Goal: Transaction & Acquisition: Purchase product/service

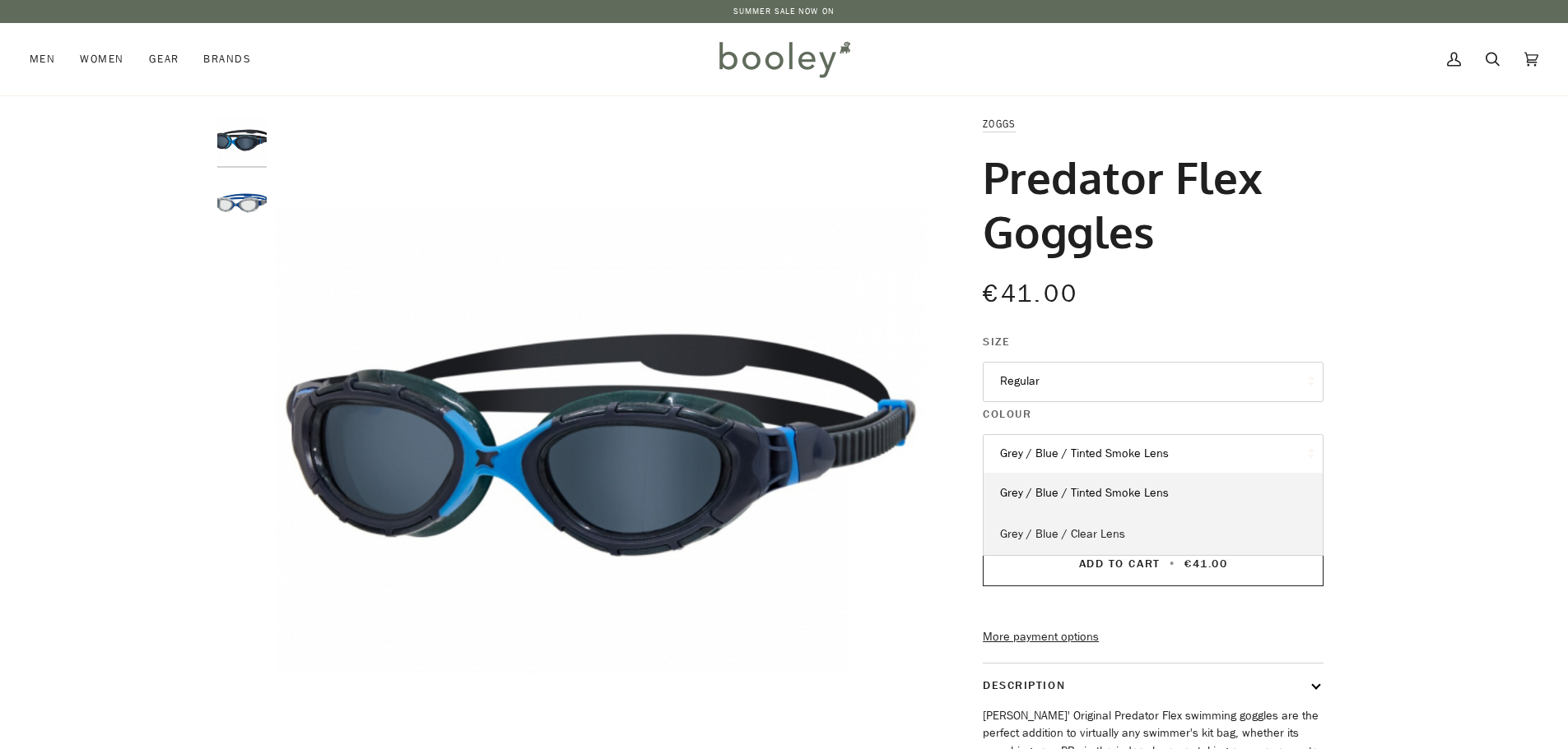
click at [1137, 531] on link "Grey / Blue / Clear Lens" at bounding box center [1153, 535] width 339 height 41
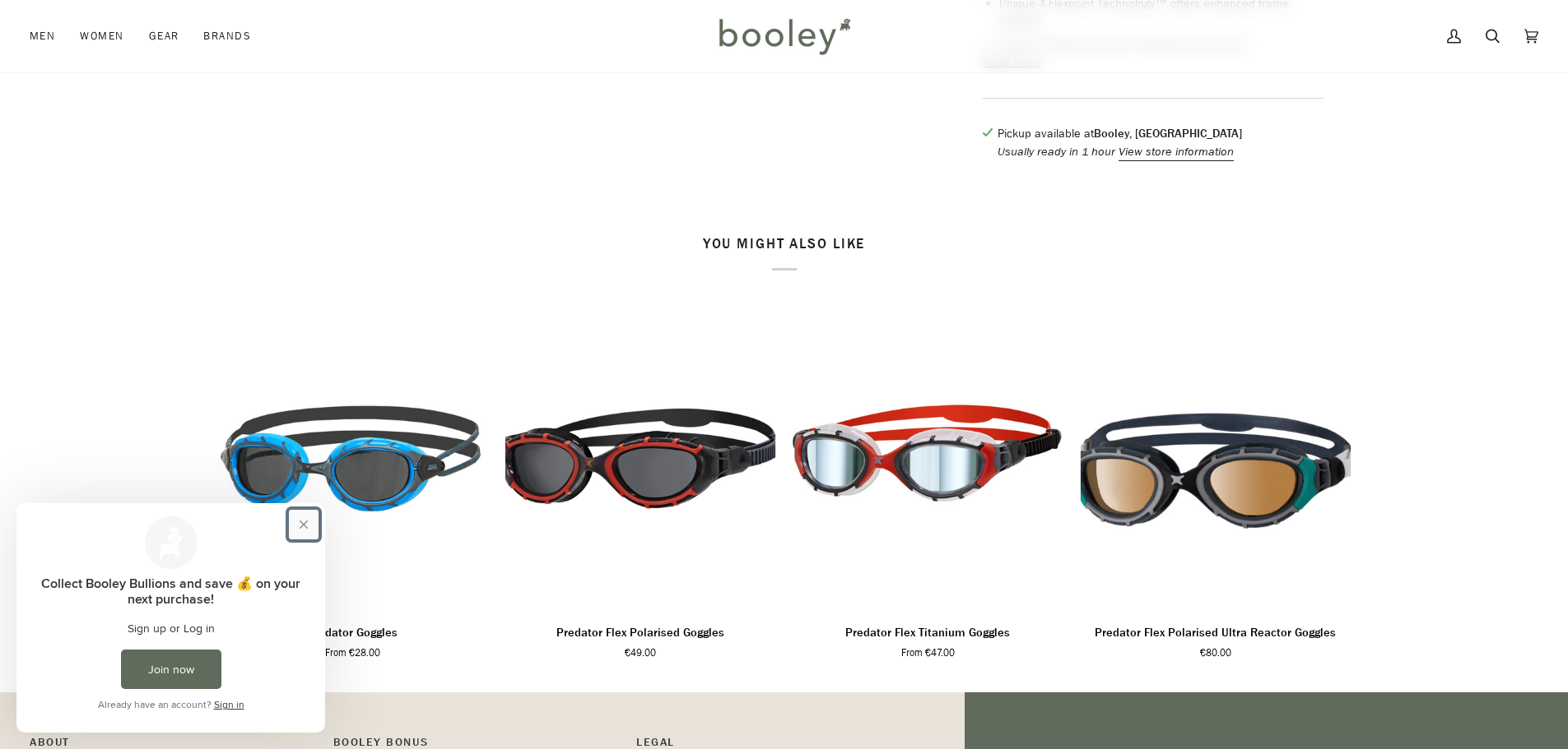
click at [309, 527] on button "Close prompt" at bounding box center [304, 525] width 30 height 30
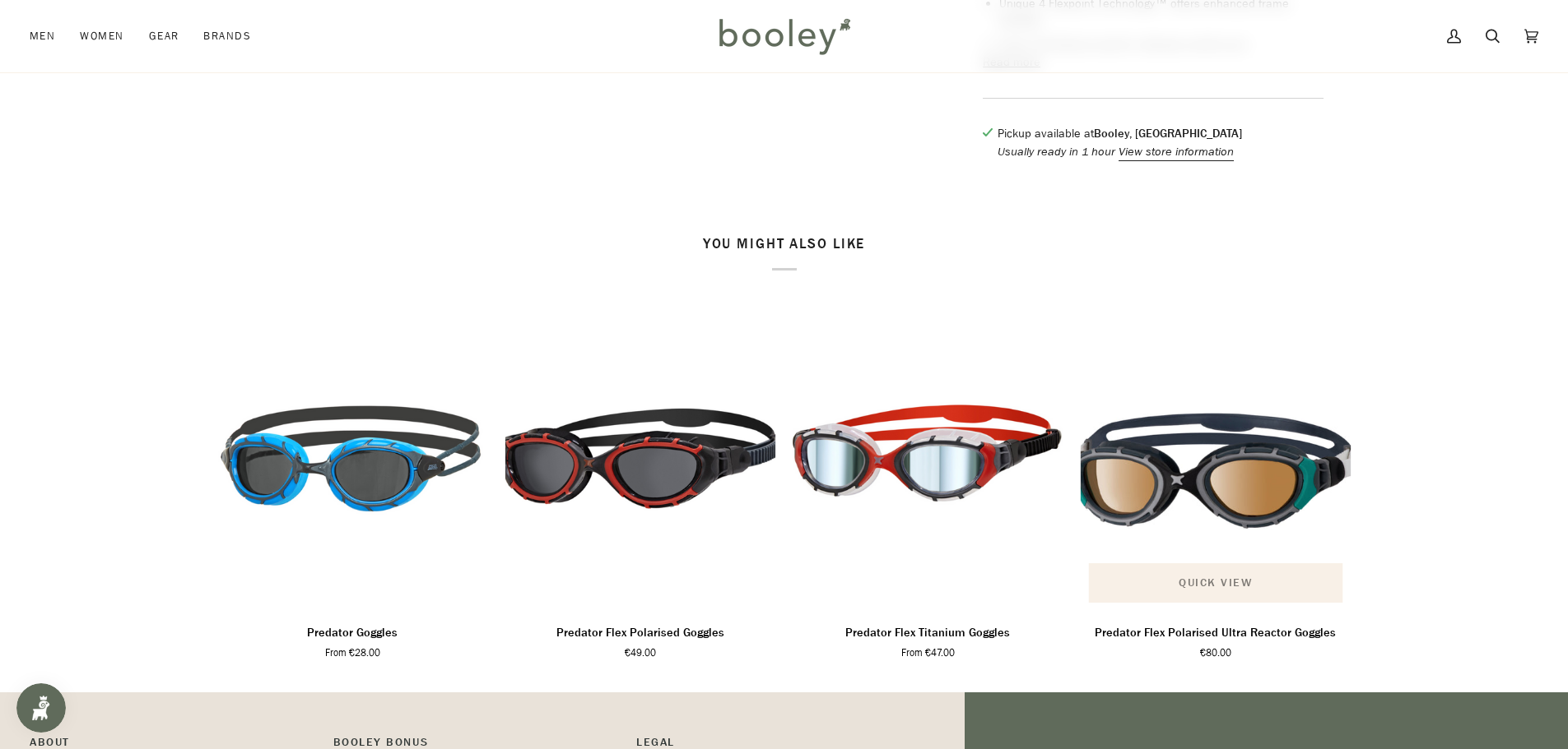
click at [1204, 588] on span "Quick view" at bounding box center [1215, 582] width 73 height 17
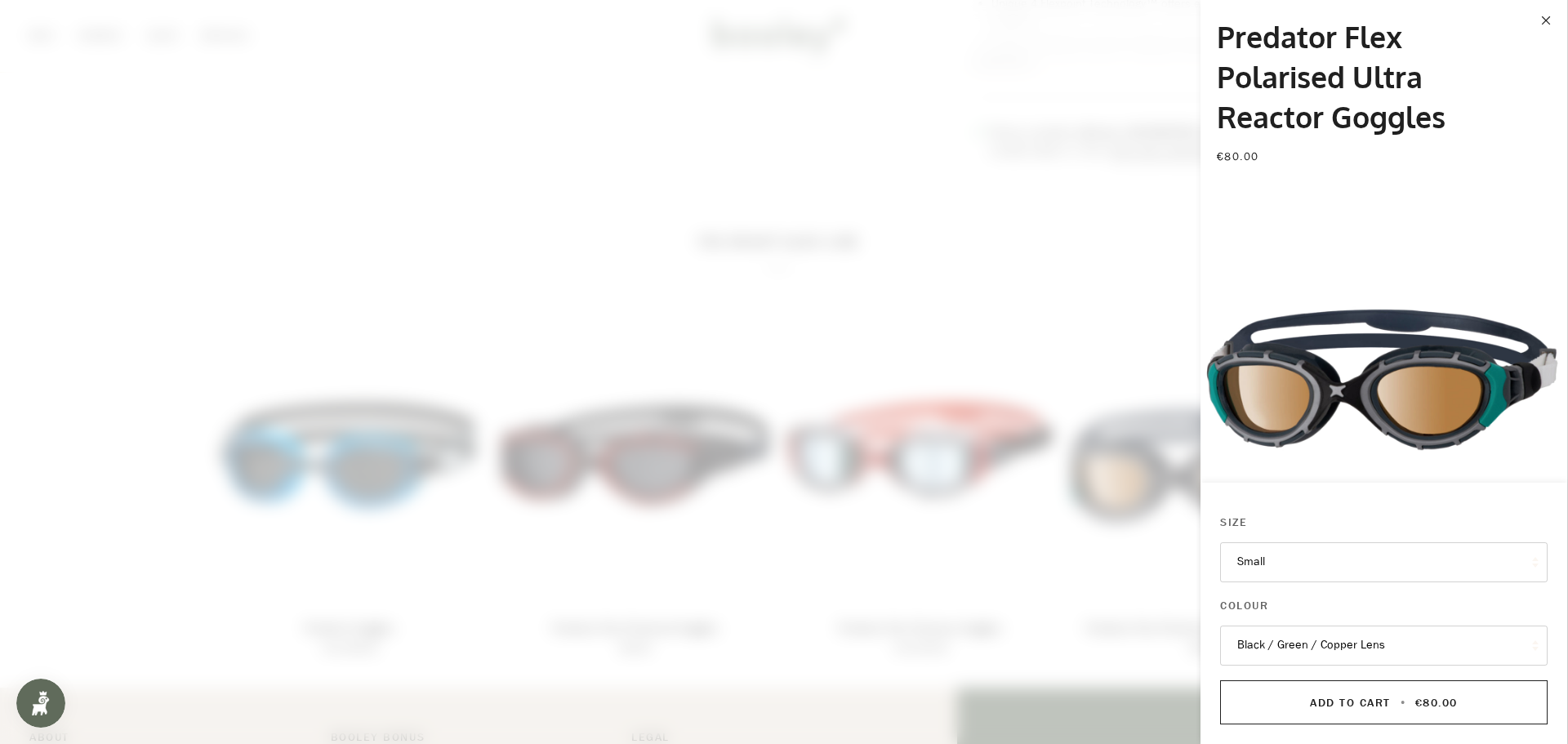
click at [1303, 564] on button "Small" at bounding box center [1383, 562] width 328 height 40
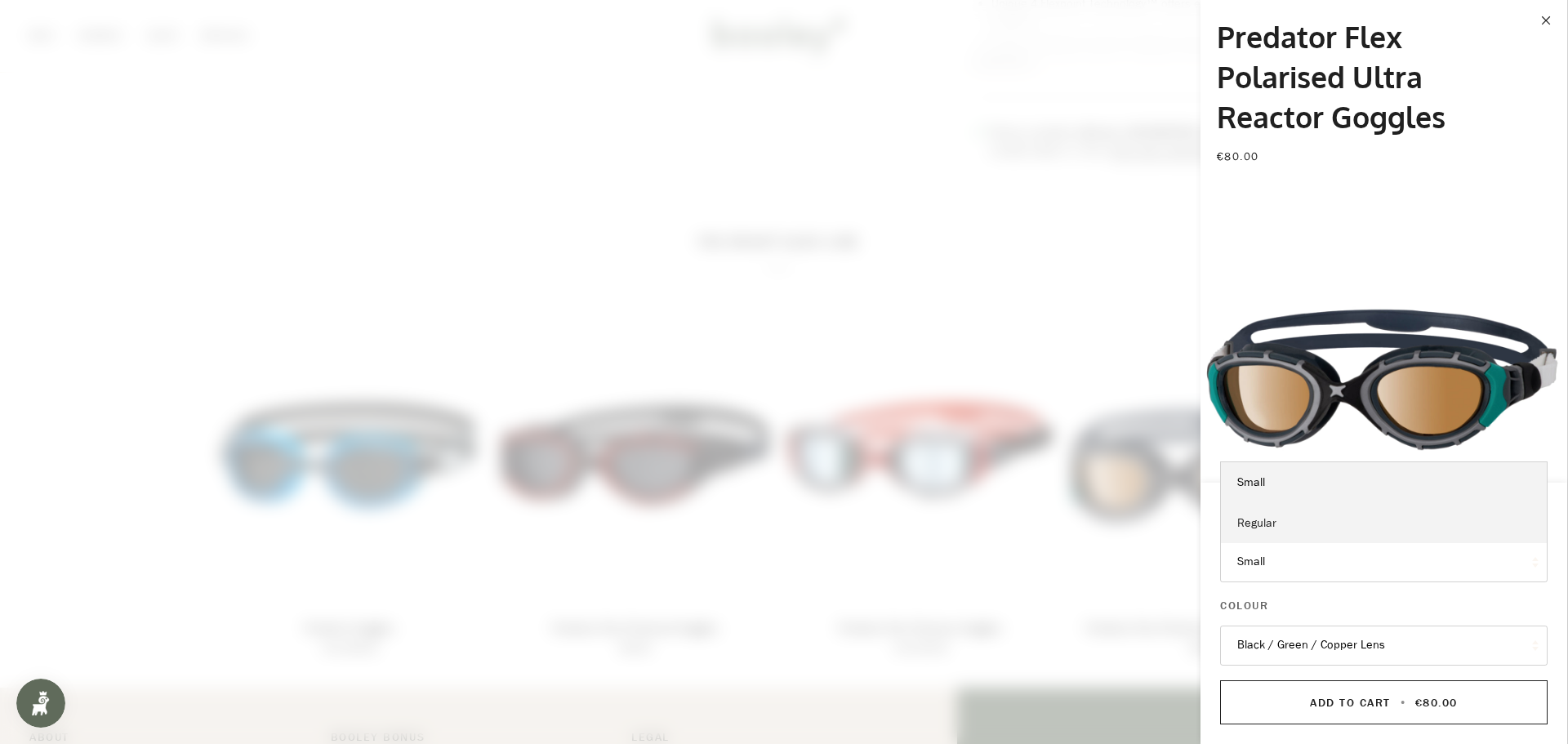
click at [1278, 525] on link "Regular" at bounding box center [1383, 524] width 326 height 41
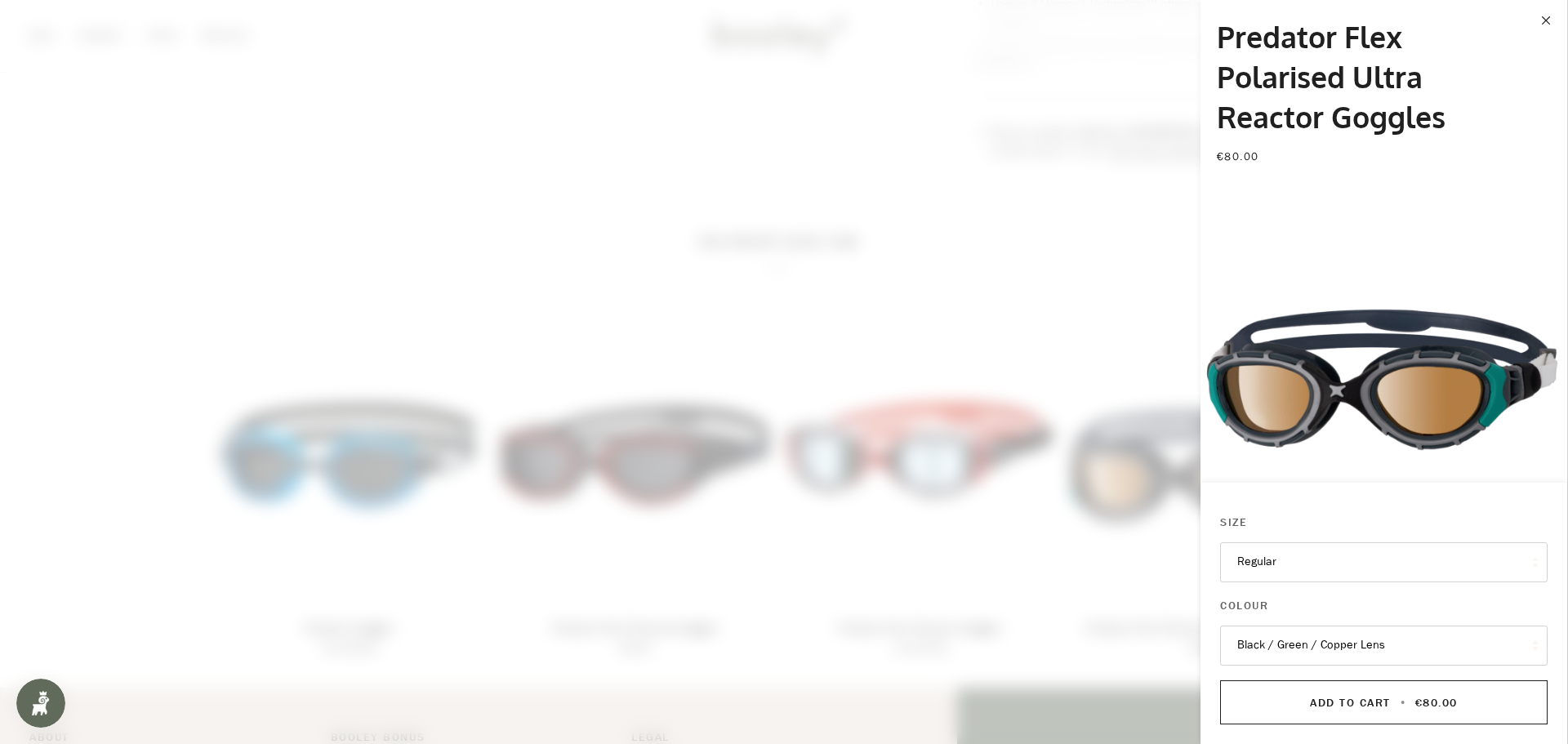
click at [1302, 645] on button "Black / Green / Copper Lens" at bounding box center [1383, 645] width 328 height 40
click at [1540, 19] on button "Close" at bounding box center [1553, 20] width 28 height 41
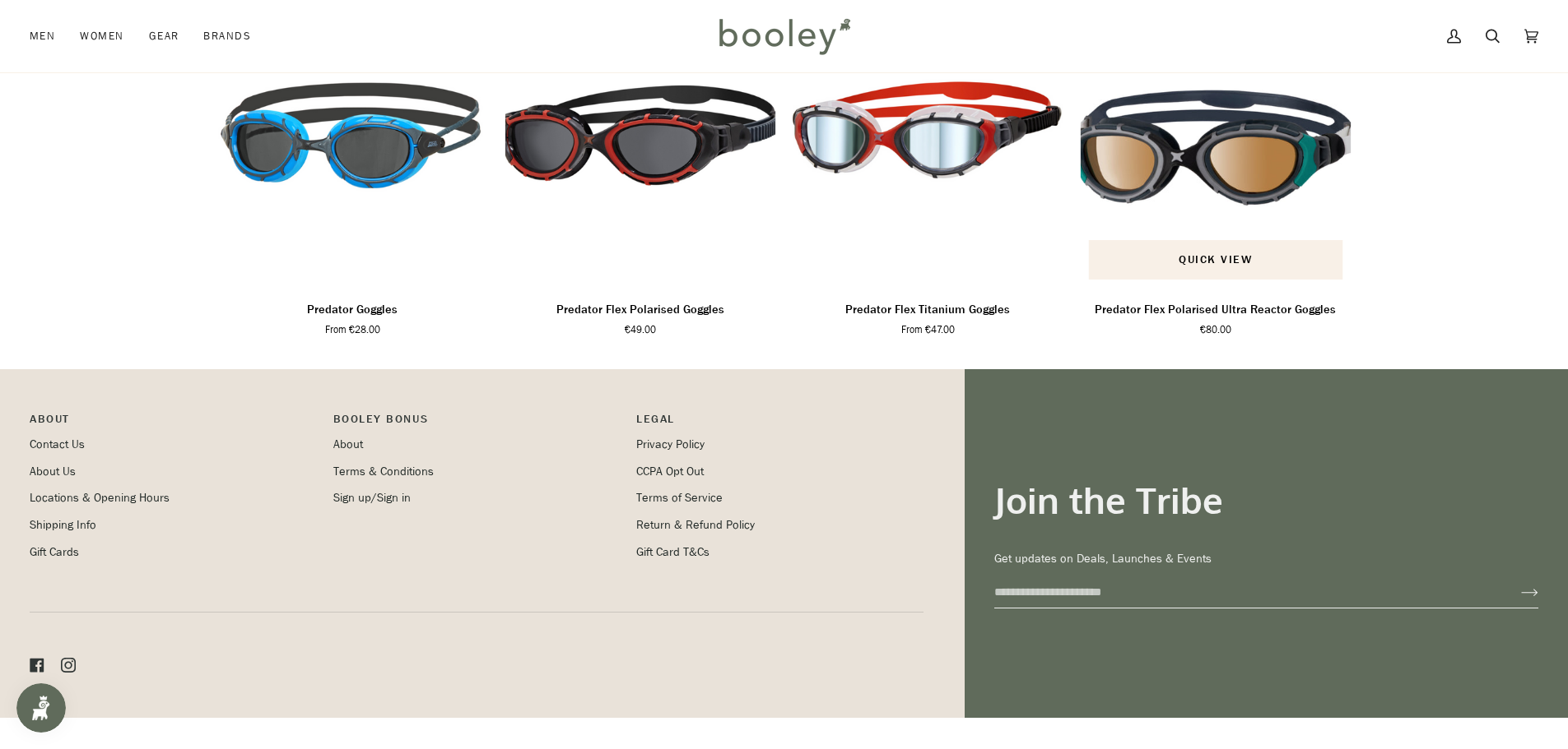
scroll to position [1127, 0]
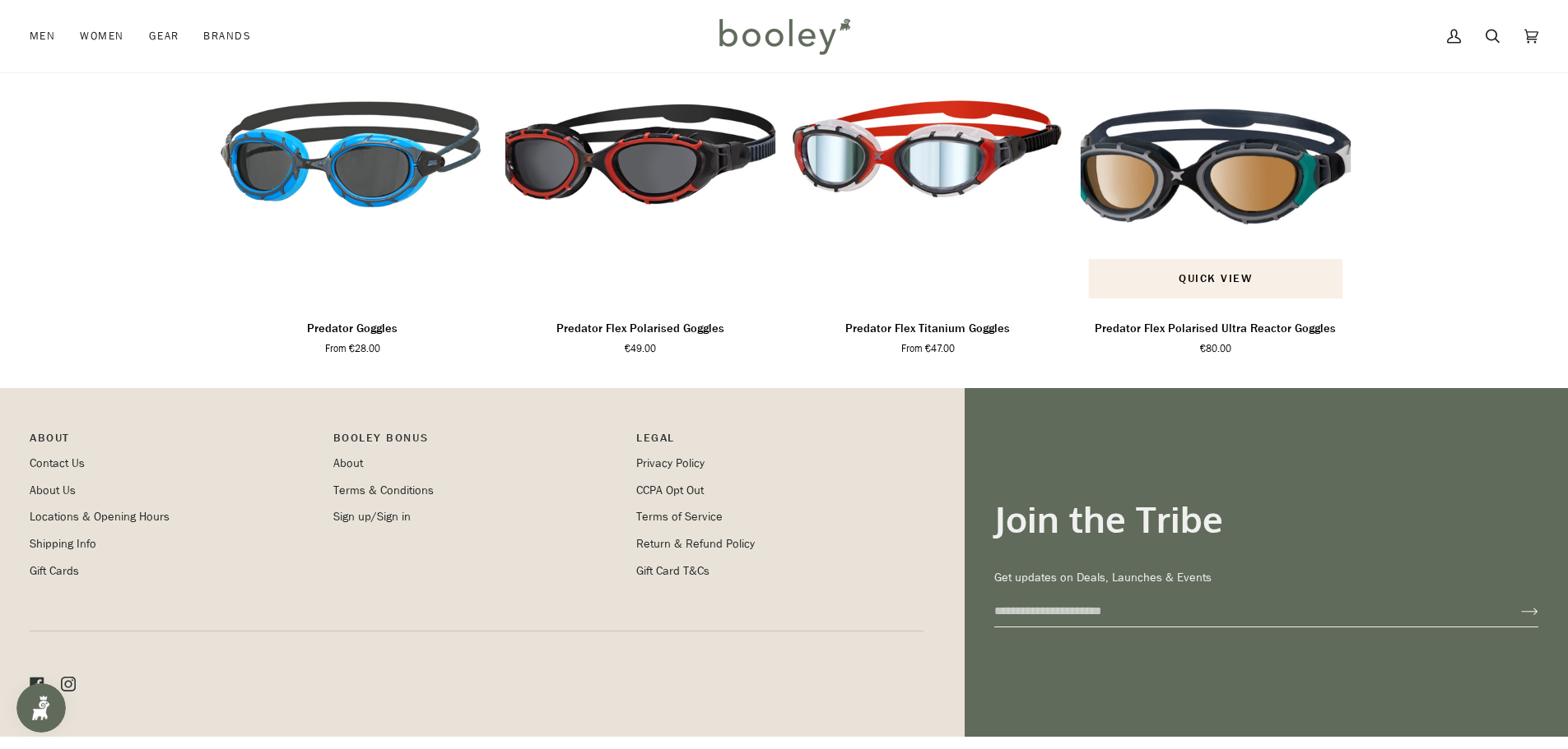
click at [1197, 181] on img "Predator Flex Polarised Ultra Reactor Goggles" at bounding box center [1216, 156] width 272 height 301
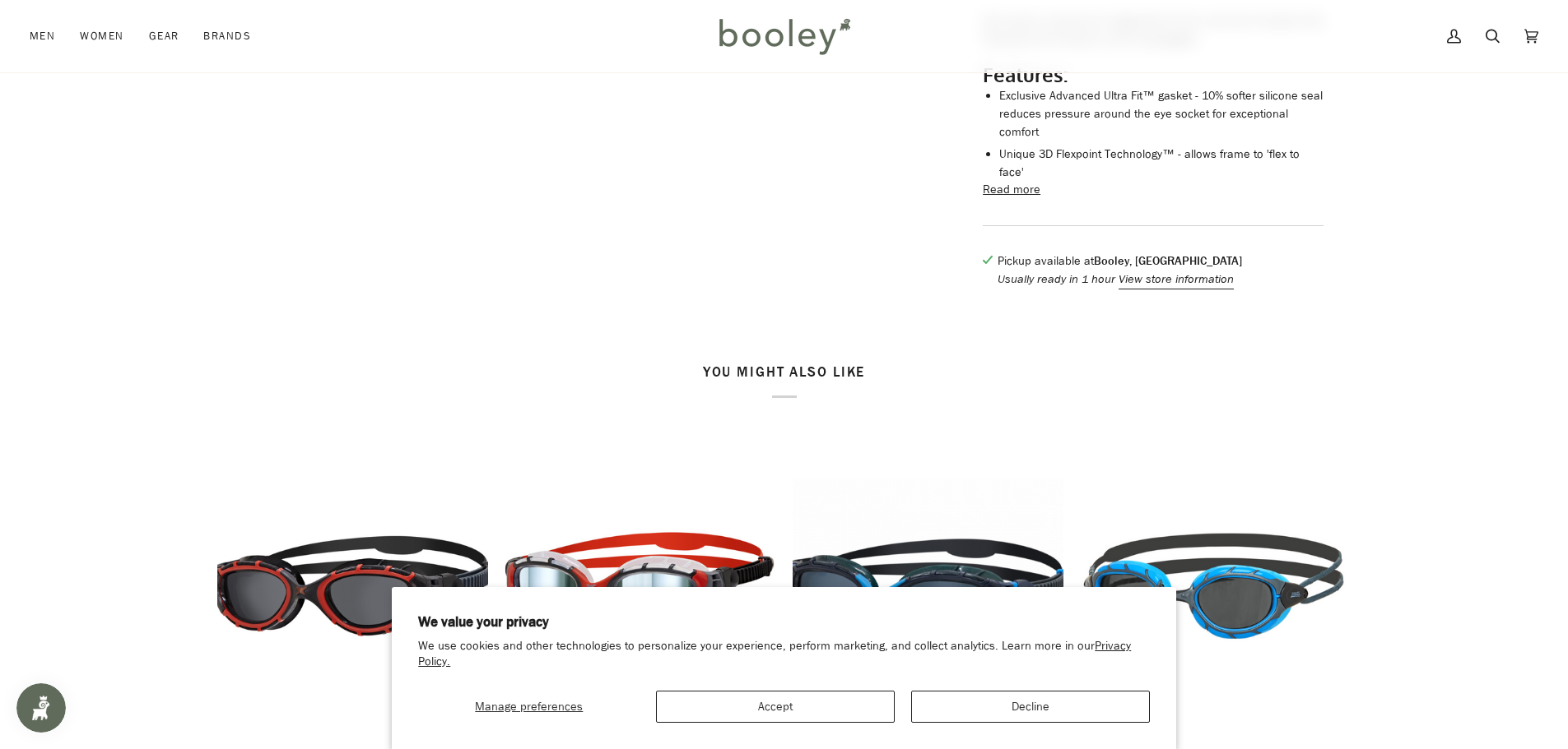
scroll to position [822, 0]
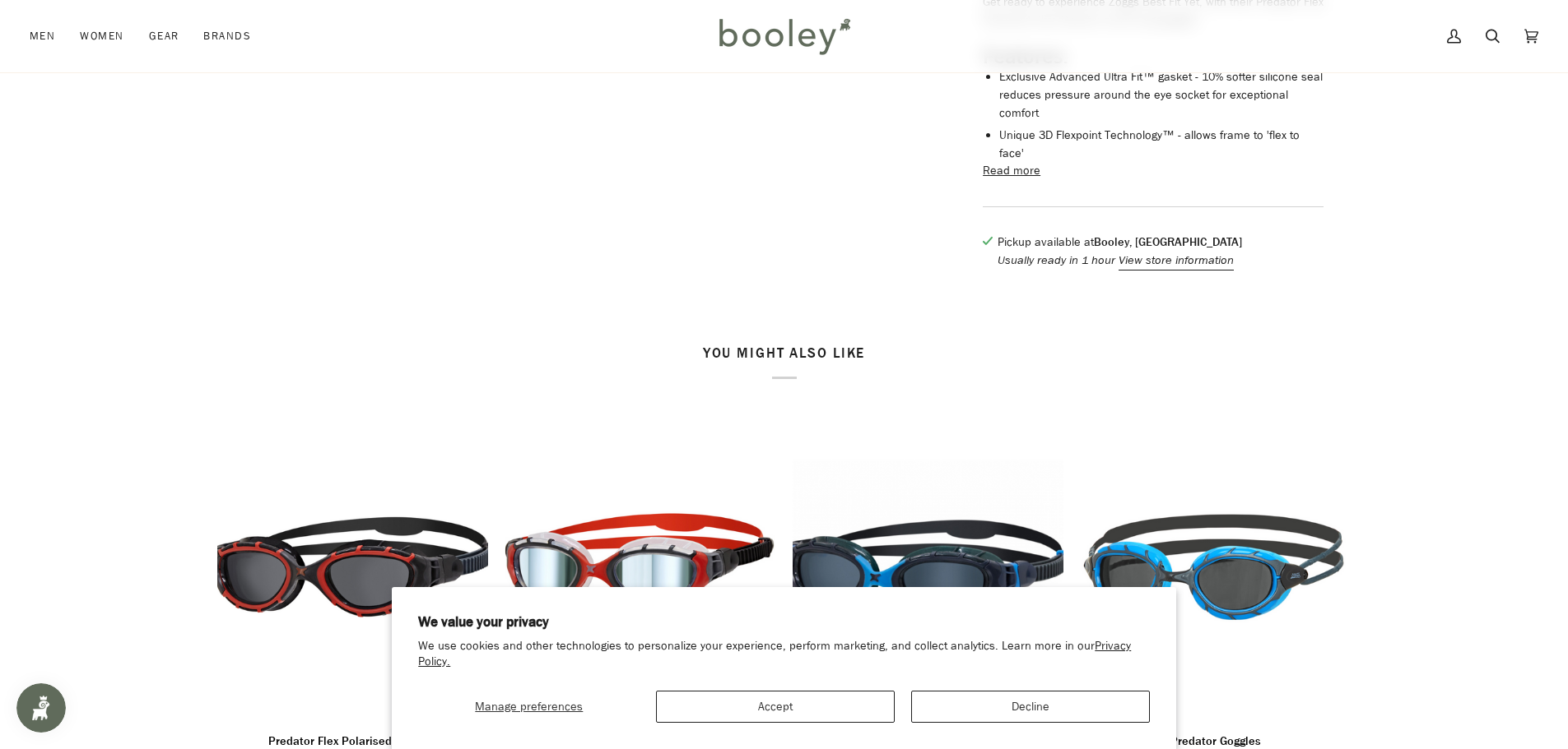
click at [997, 165] on button "Read more" at bounding box center [1011, 171] width 58 height 18
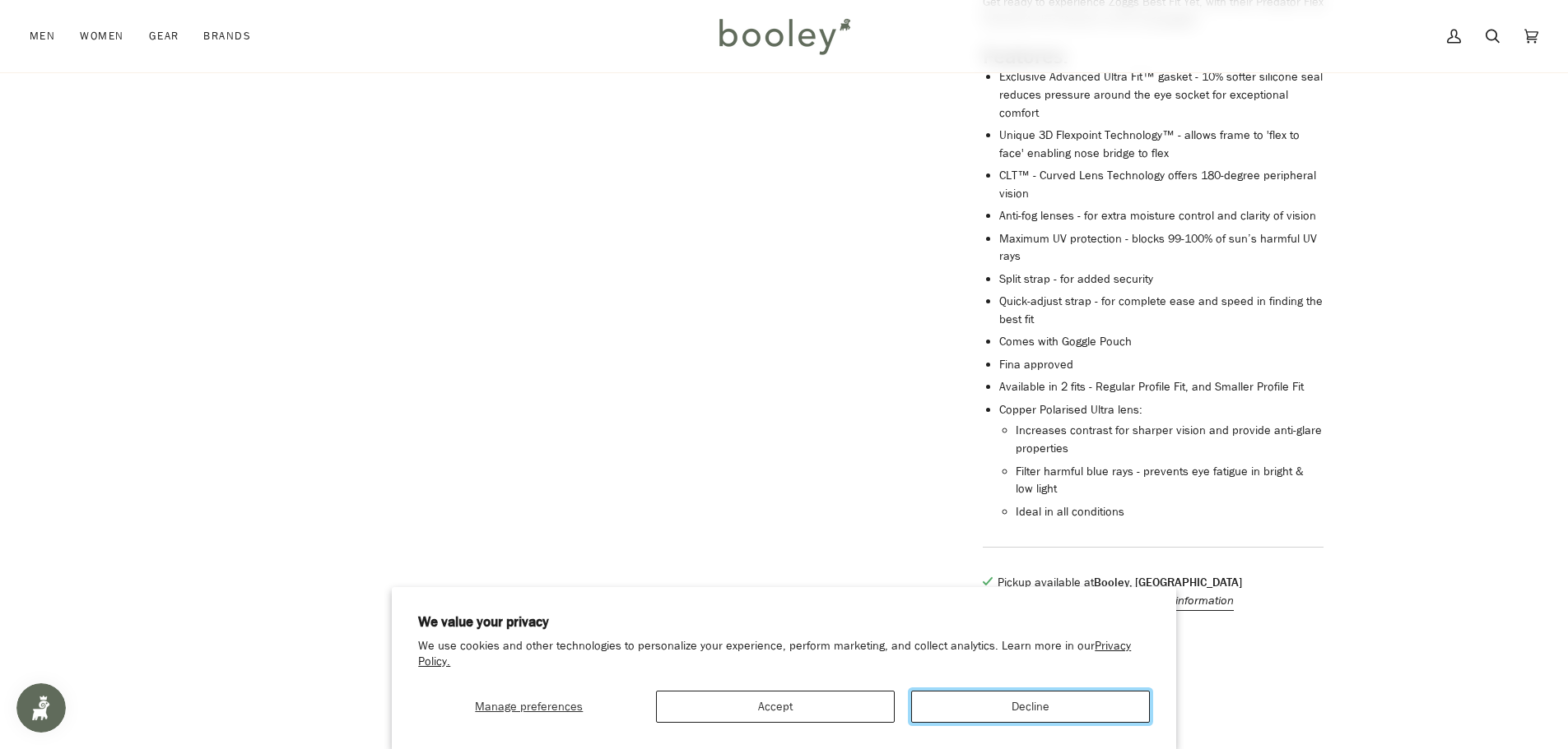
click at [992, 699] on button "Decline" at bounding box center [1030, 706] width 239 height 32
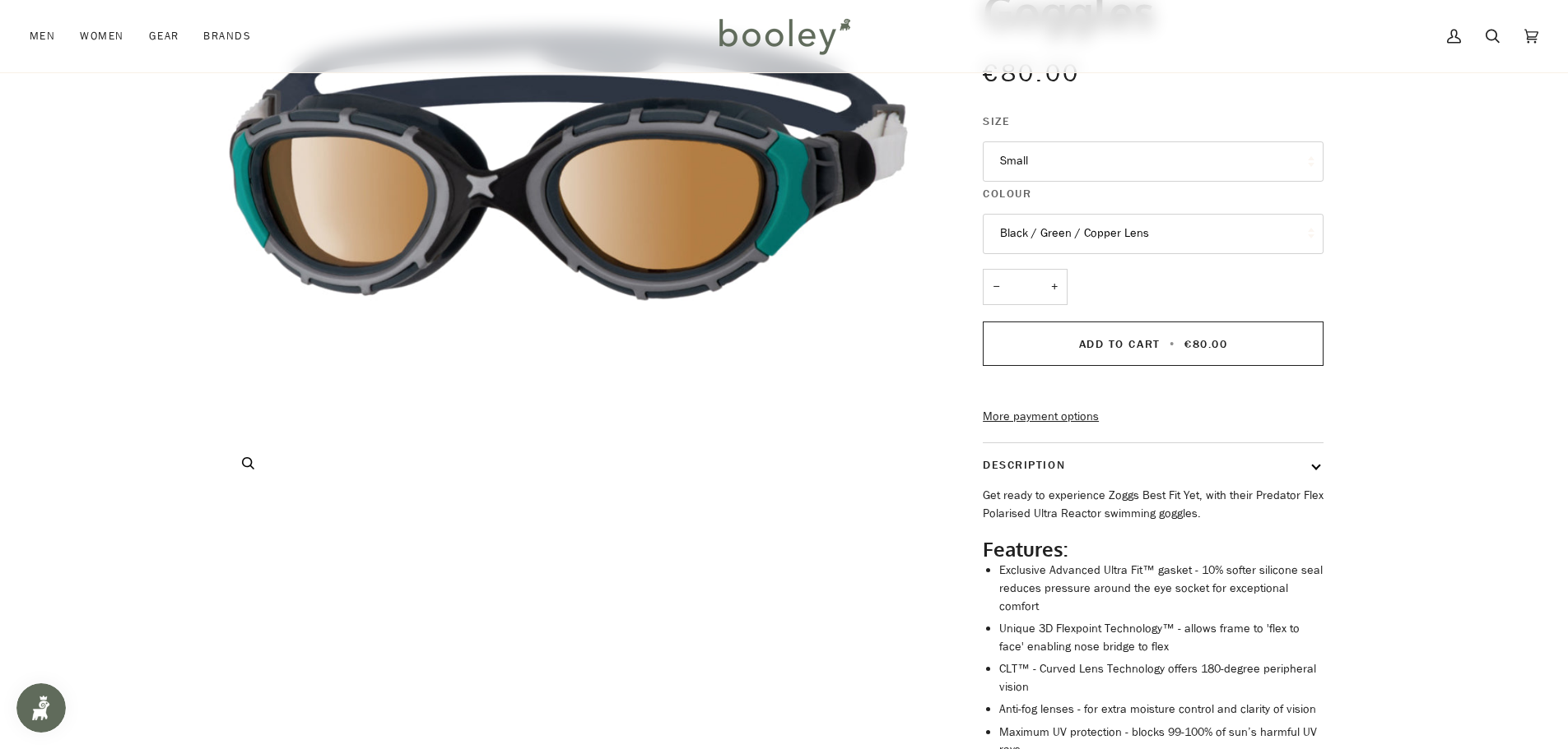
scroll to position [0, 0]
